Goal: Register for event/course

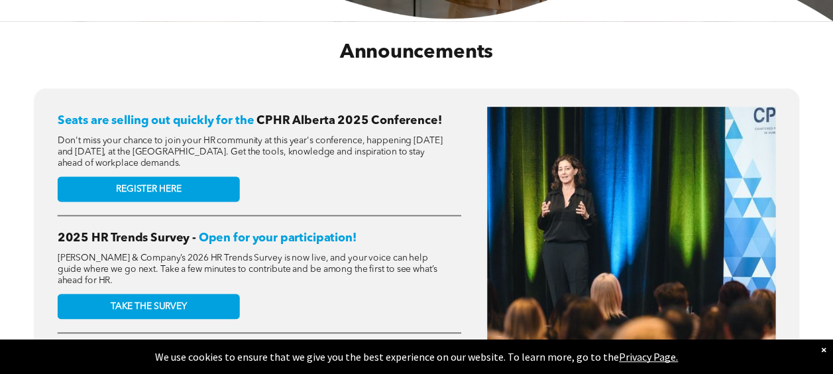
scroll to position [464, 0]
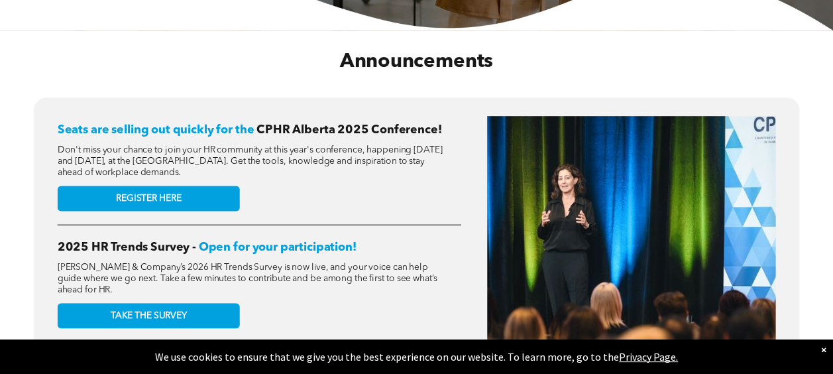
click at [168, 145] on span "Don't miss your chance to join your HR community at this year's conference, hap…" at bounding box center [250, 160] width 385 height 31
click at [175, 126] on span "Seats are selling out quickly for the" at bounding box center [156, 129] width 197 height 12
drag, startPoint x: 311, startPoint y: 123, endPoint x: 306, endPoint y: 147, distance: 25.1
click at [312, 125] on span "CPHR Alberta 2025 Conference!" at bounding box center [348, 129] width 185 height 12
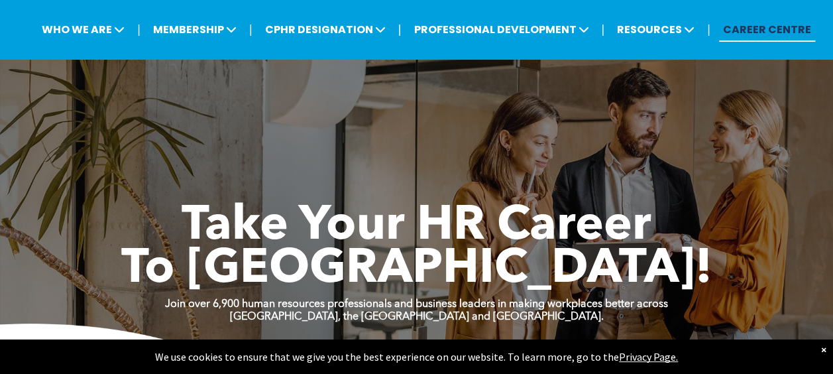
scroll to position [66, 0]
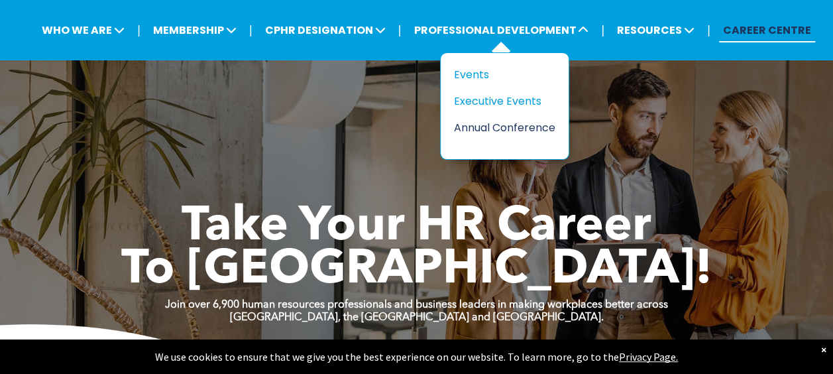
click at [510, 126] on div "Annual Conference" at bounding box center [499, 127] width 91 height 17
click at [502, 70] on div "Events" at bounding box center [499, 74] width 91 height 17
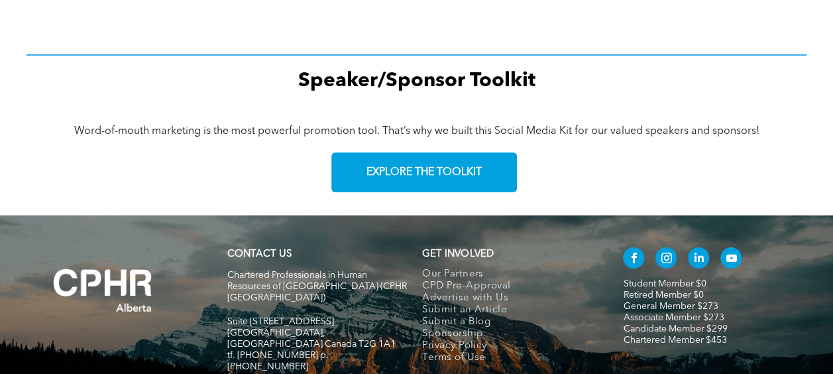
scroll to position [2054, 0]
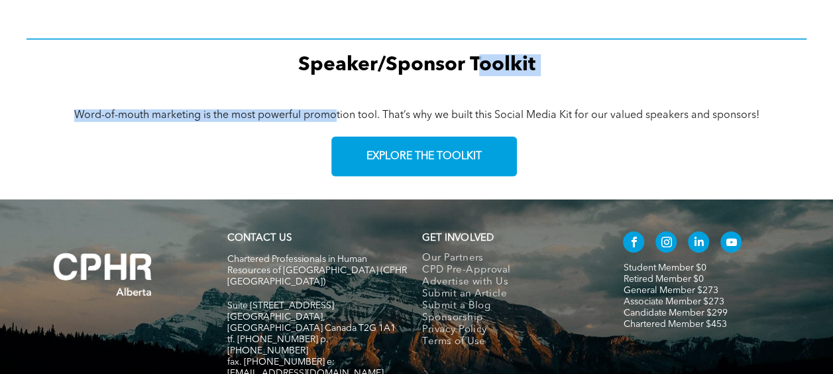
drag, startPoint x: 360, startPoint y: 99, endPoint x: 476, endPoint y: 83, distance: 116.5
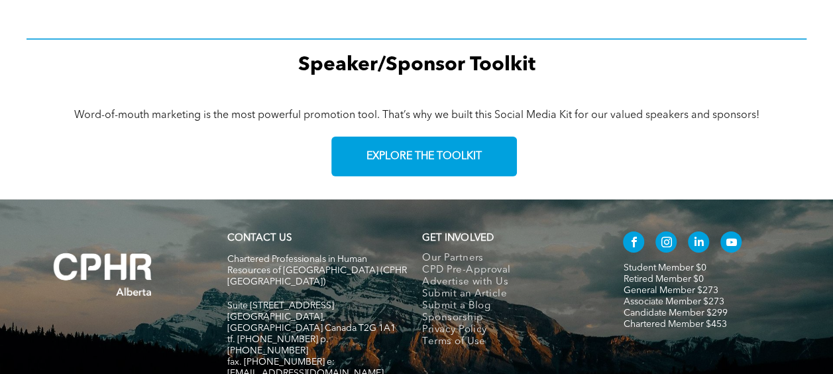
drag, startPoint x: 476, startPoint y: 83, endPoint x: 313, endPoint y: 135, distance: 171.0
click at [313, 135] on div "Word-of-mouth marketing is the most powerful promotion tool. That’s why we buil…" at bounding box center [417, 146] width 780 height 87
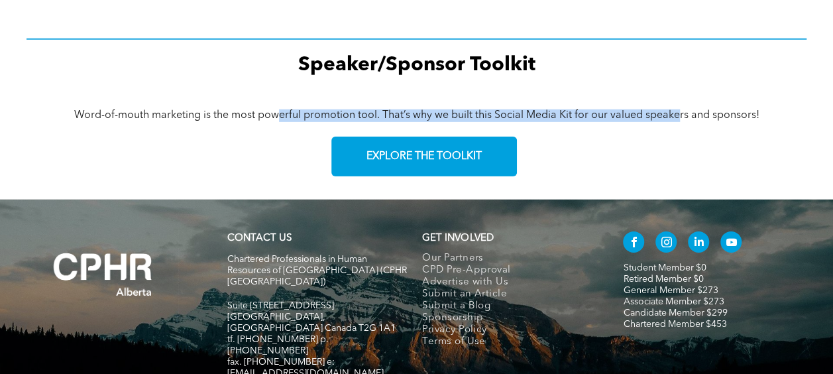
drag, startPoint x: 301, startPoint y: 103, endPoint x: 677, endPoint y: 94, distance: 375.8
click at [677, 103] on div "Word-of-mouth marketing is the most powerful promotion tool. That’s why we buil…" at bounding box center [417, 146] width 780 height 87
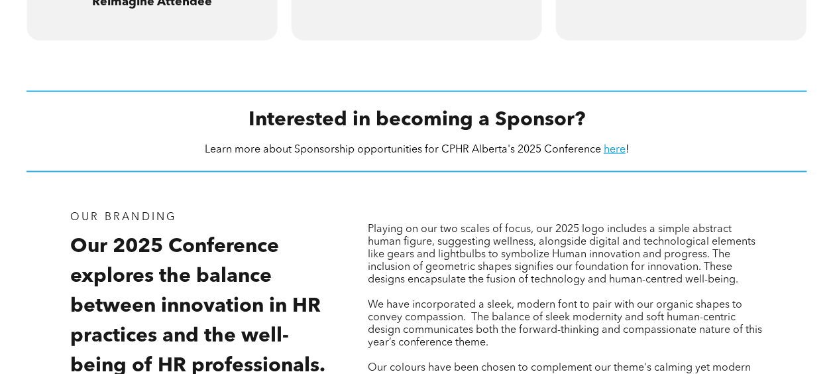
scroll to position [1458, 0]
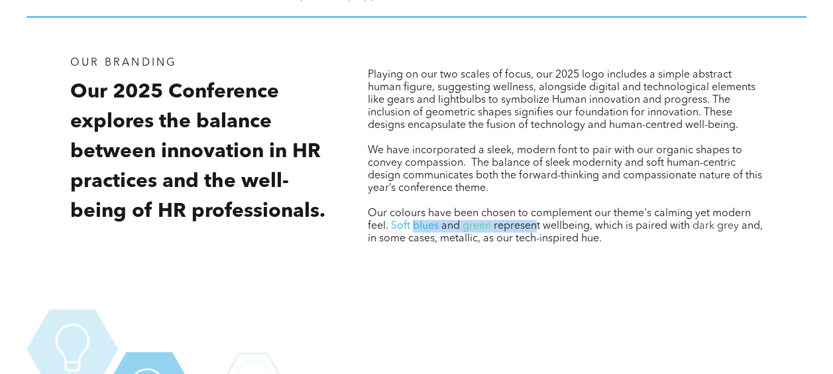
drag, startPoint x: 415, startPoint y: 218, endPoint x: 533, endPoint y: 214, distance: 118.7
click at [533, 214] on p "Our colours have been chosen to complement our theme's calming yet modern feel.…" at bounding box center [565, 226] width 395 height 38
drag, startPoint x: 533, startPoint y: 214, endPoint x: 455, endPoint y: 119, distance: 123.3
click at [455, 119] on span "Playing on our two scales of focus, our 2025 logo includes a simple abstract hu…" at bounding box center [562, 100] width 388 height 61
click at [588, 145] on span "We have incorporated a sleek, modern font to pair with our organic shapes to co…" at bounding box center [565, 169] width 394 height 48
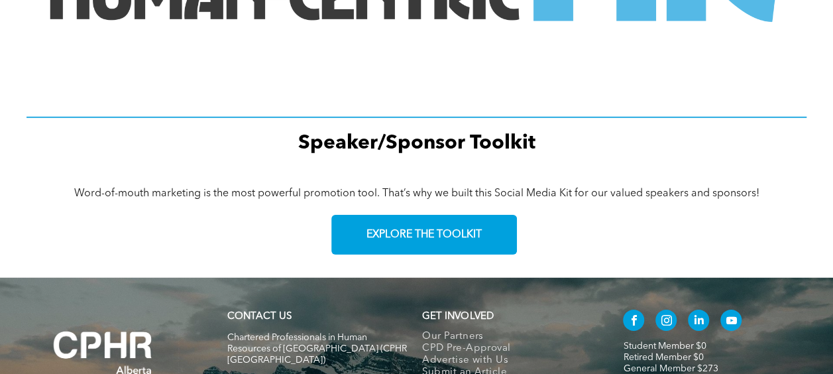
scroll to position [2121, 0]
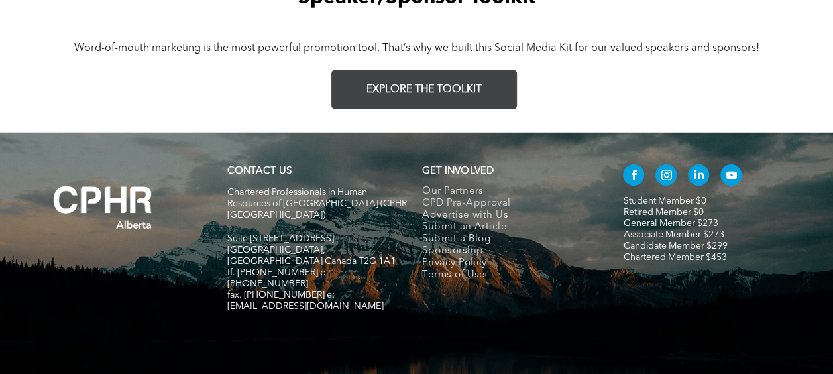
click at [444, 73] on link "EXPLORE THE TOOLKIT" at bounding box center [424, 90] width 186 height 40
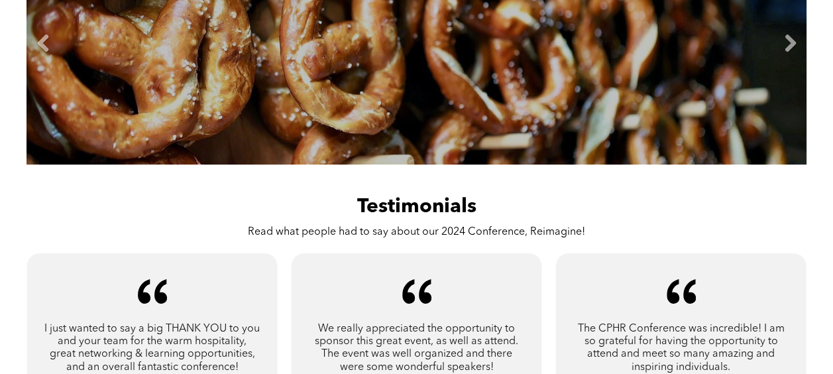
scroll to position [730, 0]
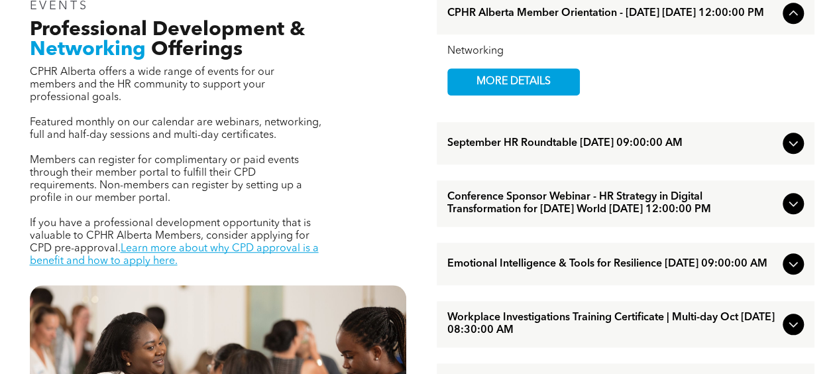
scroll to position [530, 0]
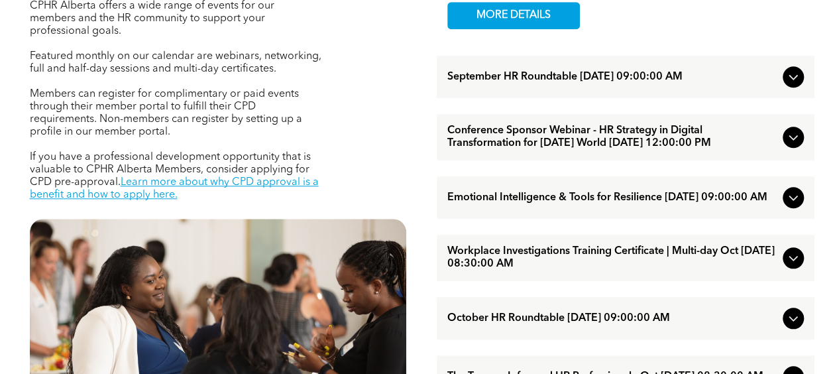
click at [790, 145] on icon at bounding box center [793, 137] width 16 height 16
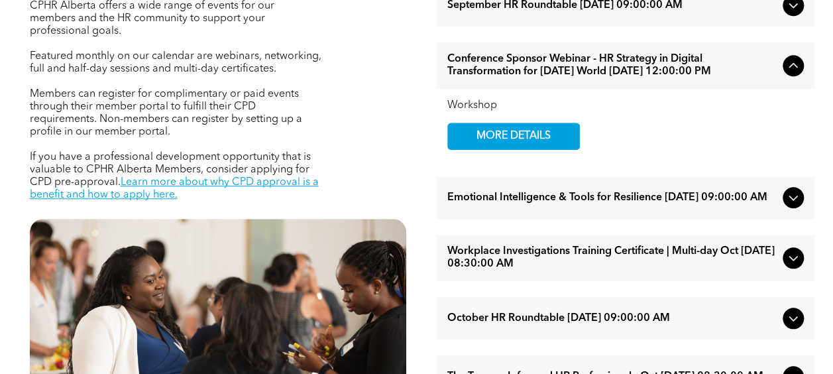
click at [787, 74] on icon at bounding box center [793, 66] width 16 height 16
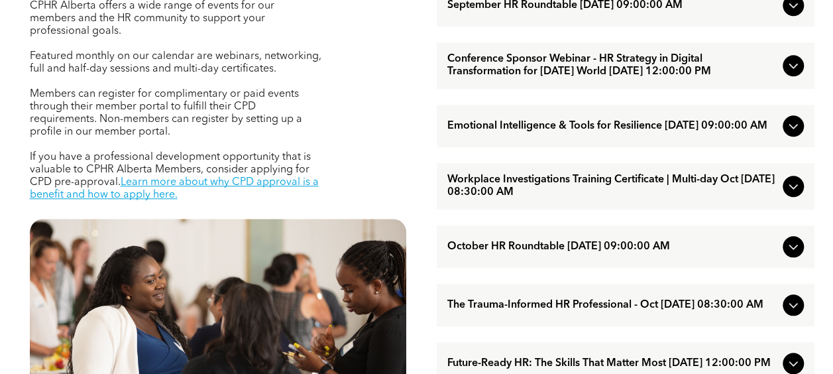
click at [792, 7] on icon at bounding box center [793, 5] width 16 height 16
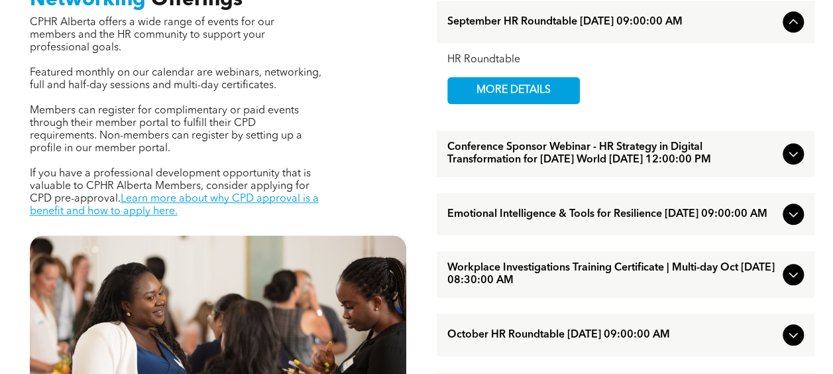
scroll to position [398, 0]
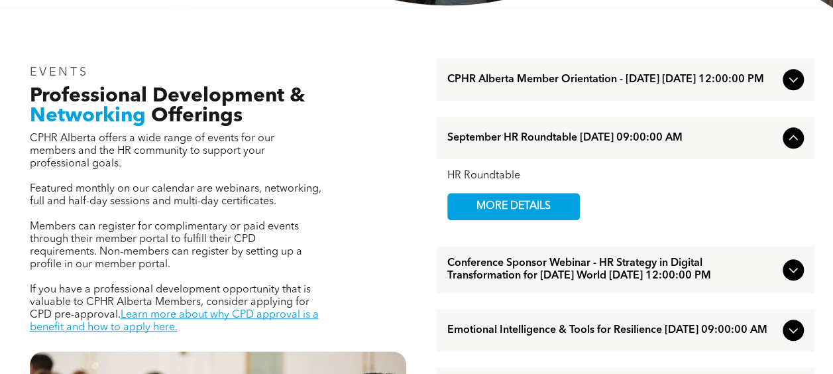
click at [554, 144] on span "September HR Roundtable [DATE] 09:00:00 AM" at bounding box center [612, 138] width 330 height 13
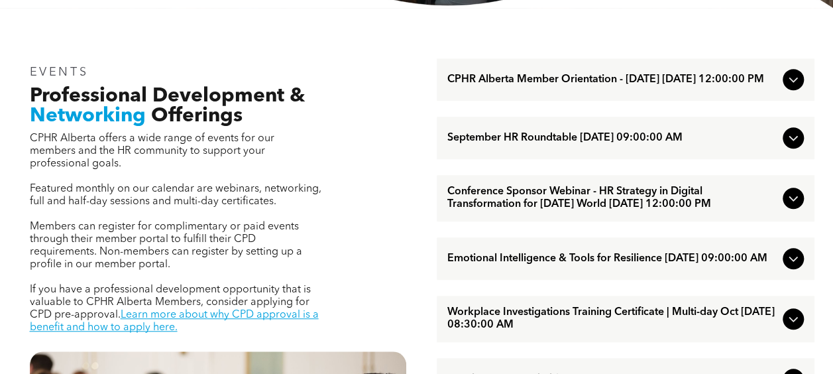
click at [555, 144] on span "September HR Roundtable [DATE] 09:00:00 AM" at bounding box center [612, 138] width 330 height 13
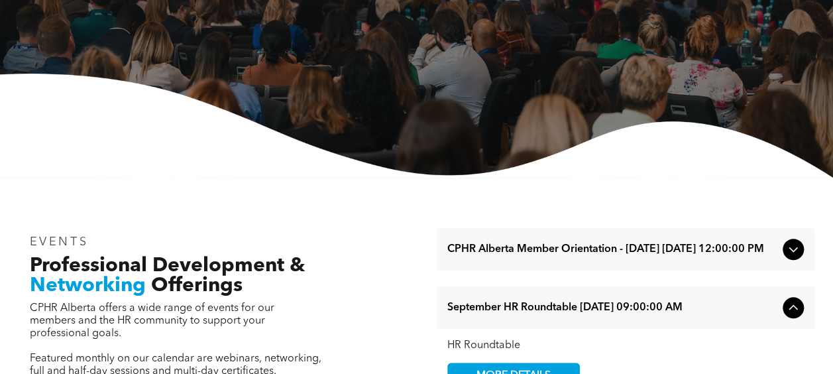
scroll to position [0, 0]
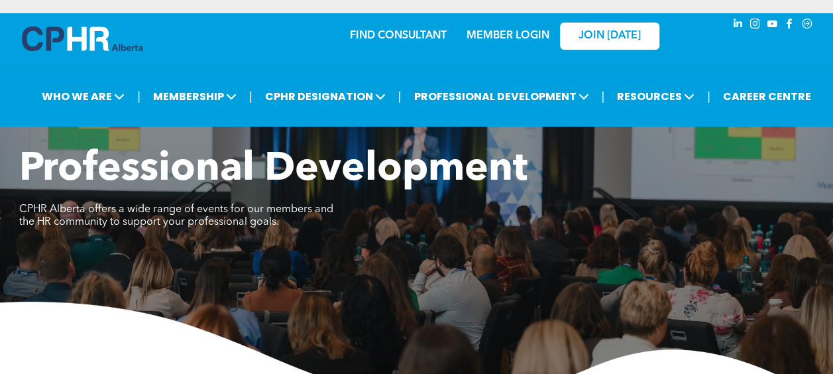
drag, startPoint x: 268, startPoint y: 48, endPoint x: 282, endPoint y: 48, distance: 13.9
click at [282, 48] on div "FIND CONSULTANT MEMBER LOGIN JOIN TODAY" at bounding box center [417, 34] width 530 height 43
